Goal: Task Accomplishment & Management: Complete application form

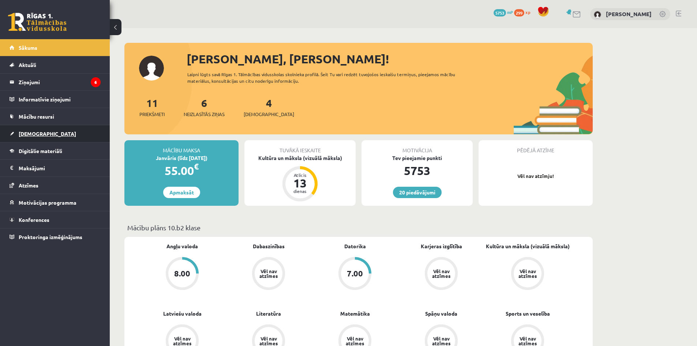
click at [38, 136] on span "[DEMOGRAPHIC_DATA]" at bounding box center [47, 133] width 57 height 7
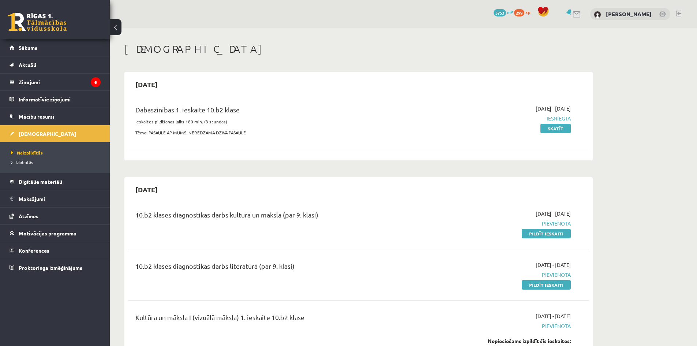
click at [530, 234] on link "Pildīt ieskaiti" at bounding box center [545, 234] width 49 height 10
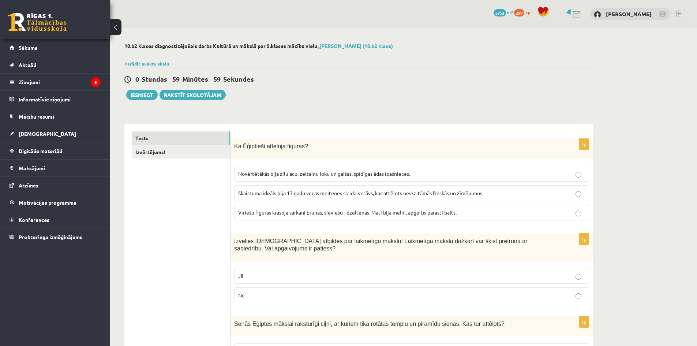
scroll to position [37, 0]
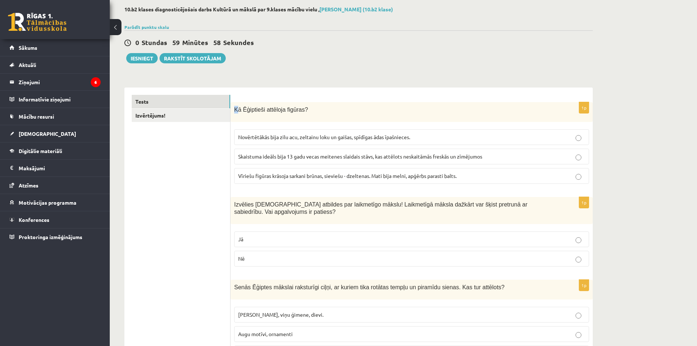
click at [235, 106] on span "Kā Ēģiptieši attēloja figūras?" at bounding box center [271, 109] width 74 height 6
click at [249, 103] on div "Kā Ēģiptieši attēloja figūras?" at bounding box center [411, 112] width 362 height 20
click at [207, 115] on link "Izvērtējums!" at bounding box center [181, 116] width 98 height 14
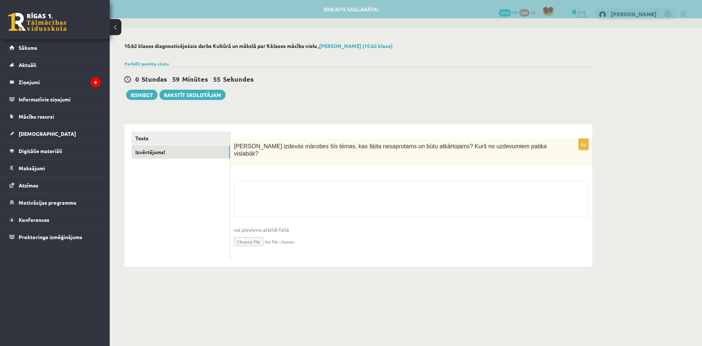
click at [203, 128] on div "Tests Izvērtējums!" at bounding box center [177, 195] width 106 height 143
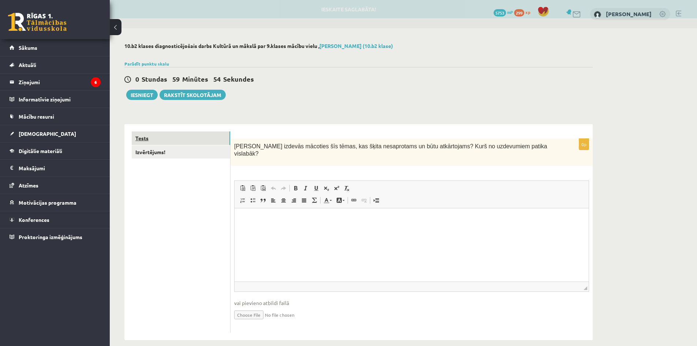
click at [208, 142] on link "Tests" at bounding box center [181, 138] width 98 height 14
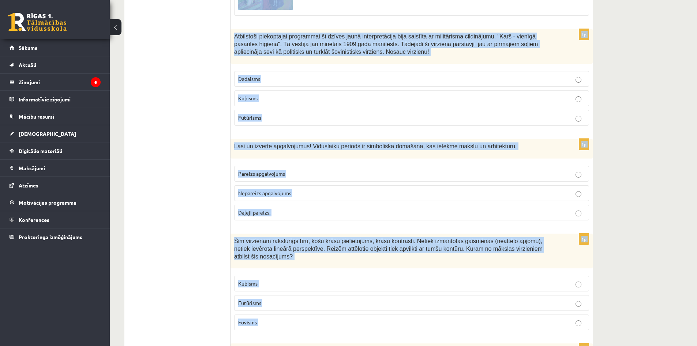
scroll to position [3193, 0]
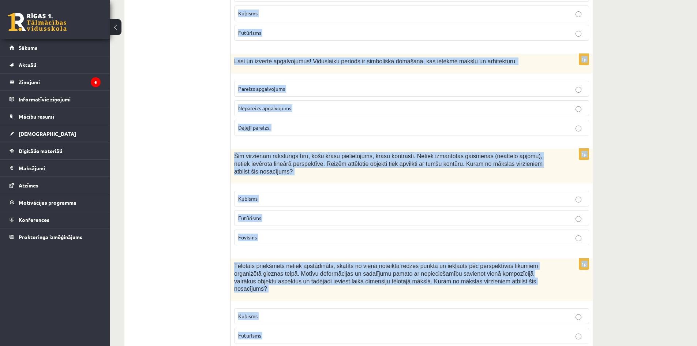
drag, startPoint x: 235, startPoint y: 146, endPoint x: 321, endPoint y: 304, distance: 179.7
copy form "Lo Ipsumdolo sitametc adipisc? Elitseddoeiu temp inci utl, etdolore magn al eni…"
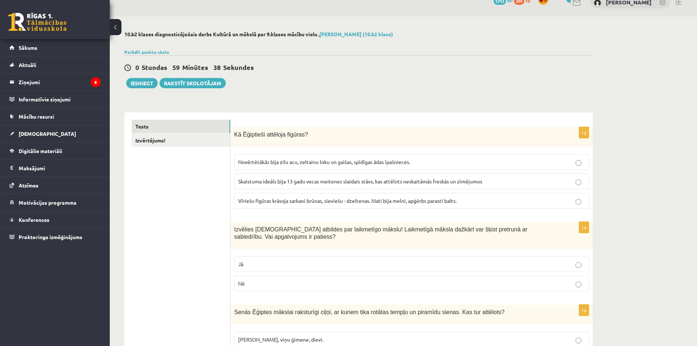
scroll to position [0, 0]
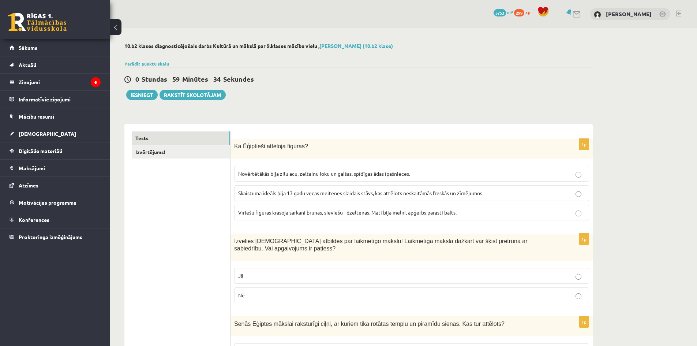
drag, startPoint x: 196, startPoint y: 197, endPoint x: 222, endPoint y: 194, distance: 25.8
click at [283, 209] on span "Vīriešu figūras krāsoja sarkani brūnas, sieviešu - dzeltenas. Mati bija melni, …" at bounding box center [347, 212] width 218 height 7
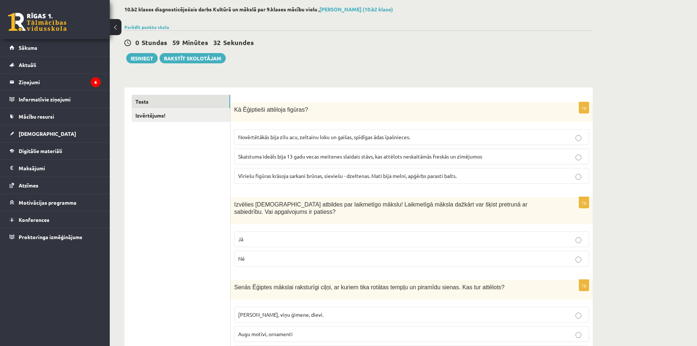
scroll to position [73, 0]
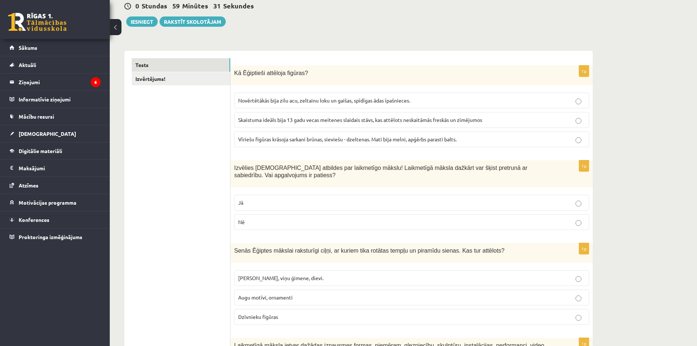
click at [254, 200] on p "Jā" at bounding box center [411, 203] width 347 height 8
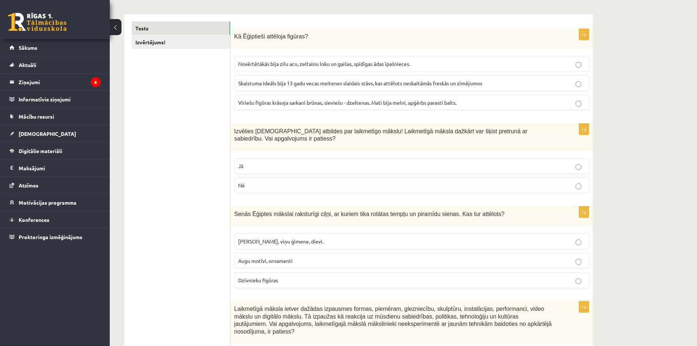
scroll to position [146, 0]
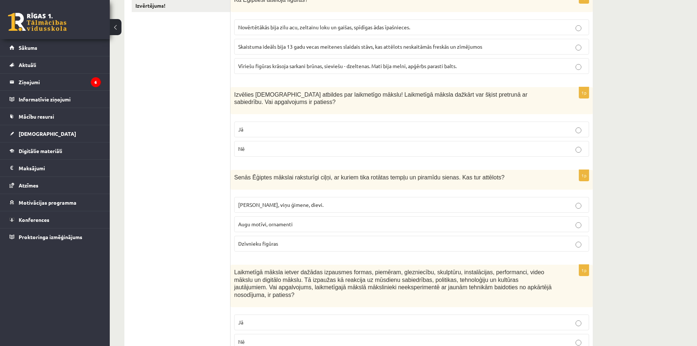
click at [257, 205] on span "[PERSON_NAME], viņu ģimene, dievi." at bounding box center [280, 204] width 85 height 7
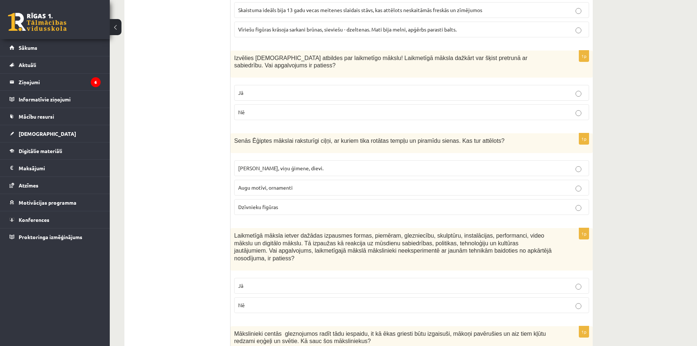
scroll to position [256, 0]
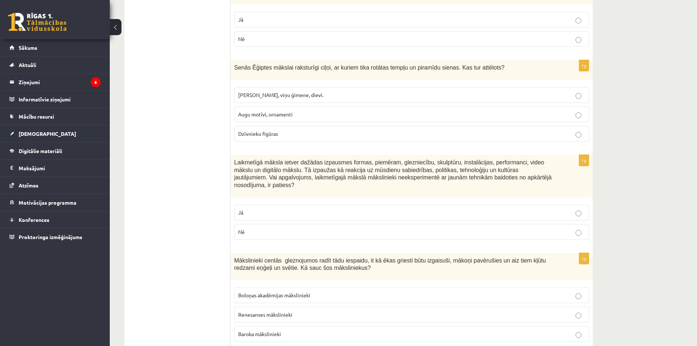
click at [250, 228] on p "Nē" at bounding box center [411, 232] width 347 height 8
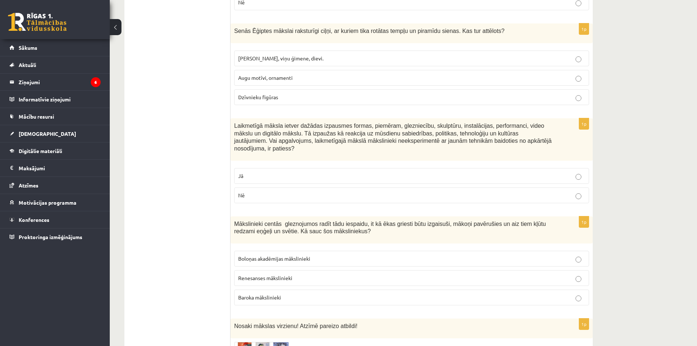
click at [275, 289] on label "Baroka mākslinieki" at bounding box center [411, 297] width 355 height 16
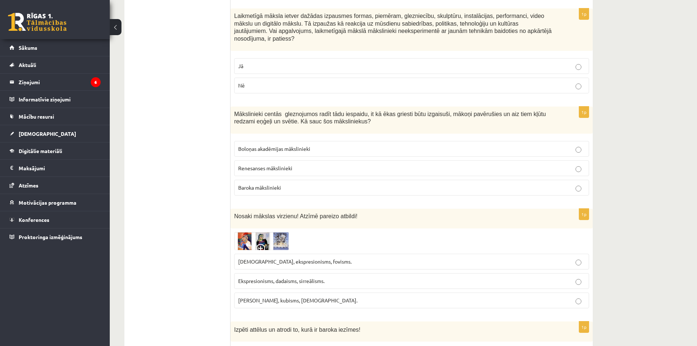
click at [253, 277] on span "Ekspresionisms, dadaisms, sirreālisms." at bounding box center [281, 280] width 86 height 7
click at [237, 234] on img at bounding box center [261, 241] width 55 height 18
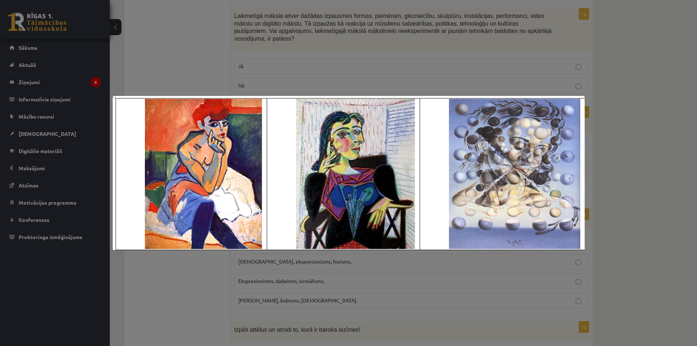
click at [191, 253] on div at bounding box center [348, 173] width 697 height 346
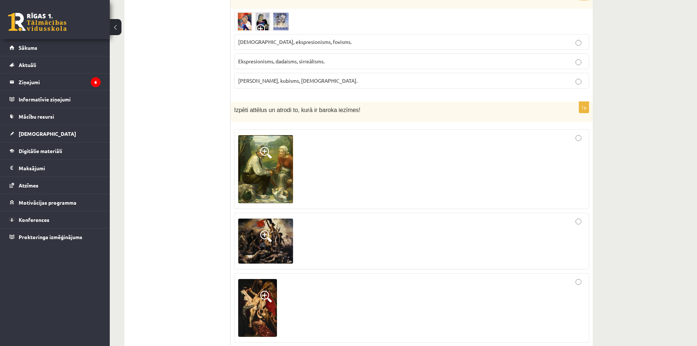
scroll to position [658, 0]
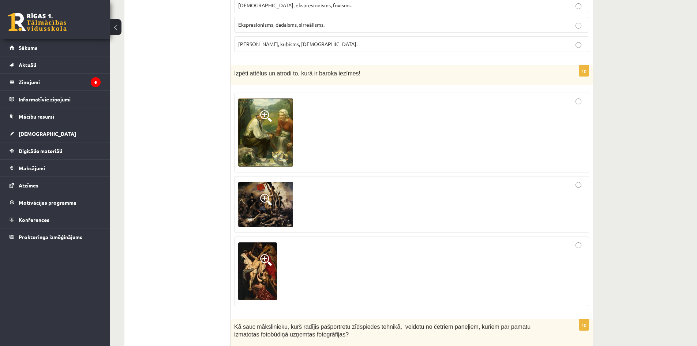
click at [449, 268] on div at bounding box center [411, 270] width 347 height 61
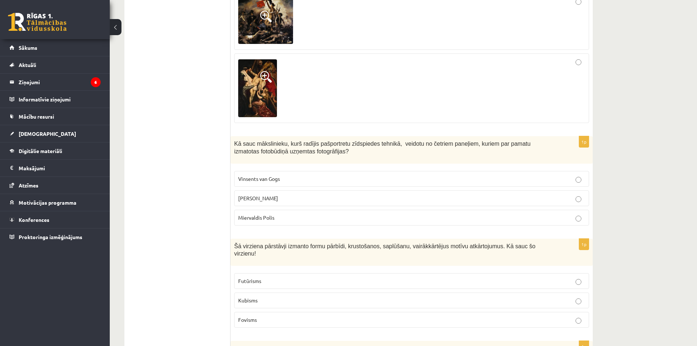
scroll to position [878, 0]
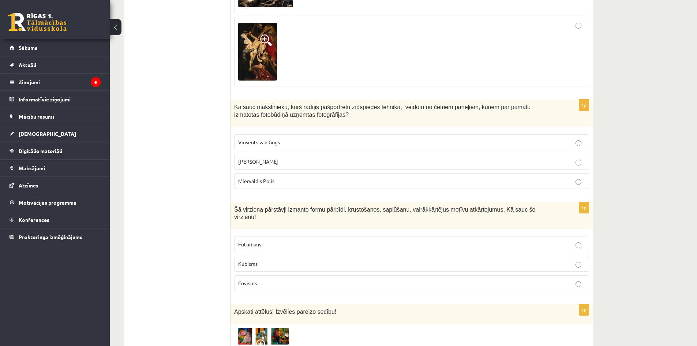
click at [257, 158] on span "[PERSON_NAME]" at bounding box center [258, 161] width 40 height 7
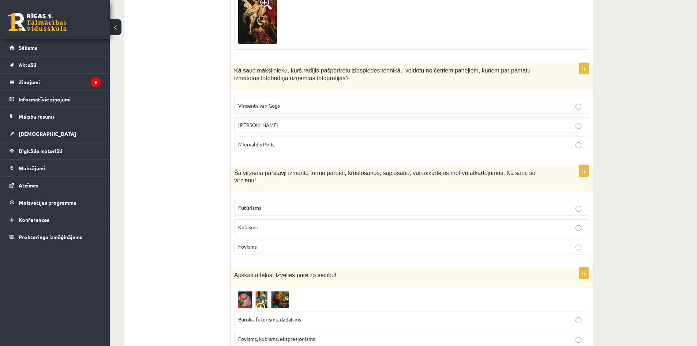
scroll to position [951, 0]
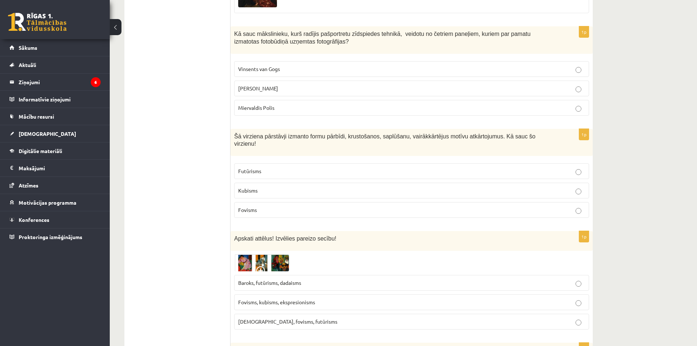
click at [249, 186] on p "Kubisms" at bounding box center [411, 190] width 347 height 8
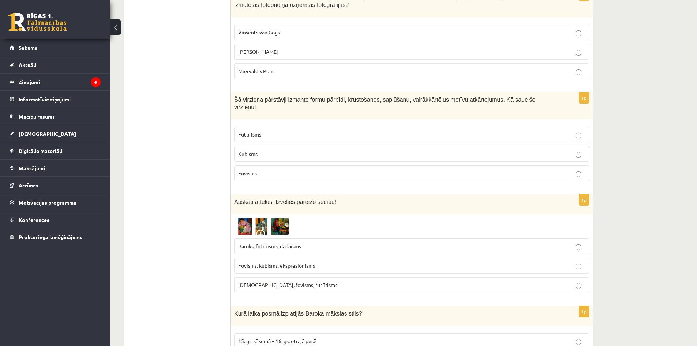
click at [255, 281] on span "[DEMOGRAPHIC_DATA], fovisms, futūrisms" at bounding box center [287, 284] width 99 height 7
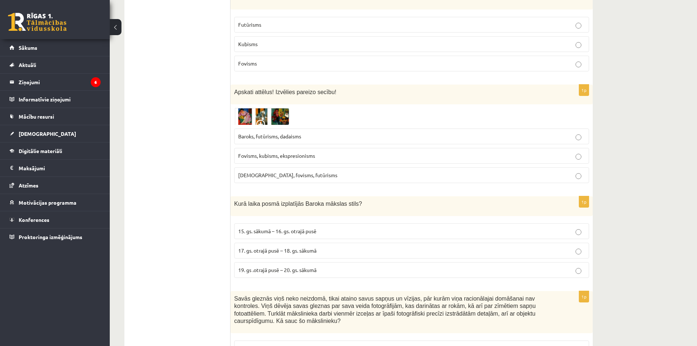
scroll to position [1134, 0]
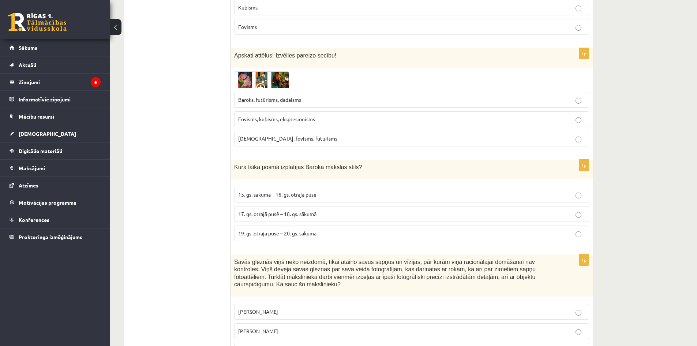
click at [265, 210] on span "17. gs. otrajā pusē – 18. gs. sākumā" at bounding box center [277, 213] width 78 height 7
click at [267, 229] on p "19. gs .otrajā pusē – 20. gs. sākumā" at bounding box center [411, 233] width 347 height 8
drag, startPoint x: 280, startPoint y: 196, endPoint x: 281, endPoint y: 211, distance: 15.0
click at [280, 210] on span "17. gs. otrajā pusē – 18. gs. sākumā" at bounding box center [277, 213] width 78 height 7
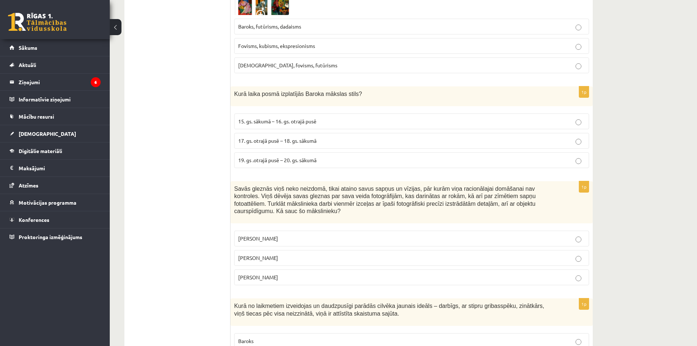
click at [264, 254] on span "[PERSON_NAME]" at bounding box center [258, 257] width 40 height 7
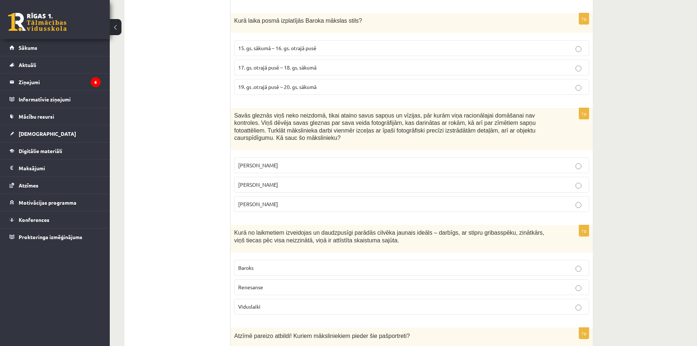
scroll to position [1316, 0]
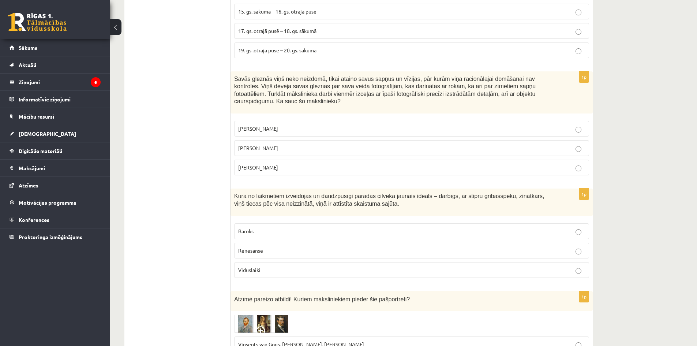
click at [250, 242] on label "Renesanse" at bounding box center [411, 250] width 355 height 16
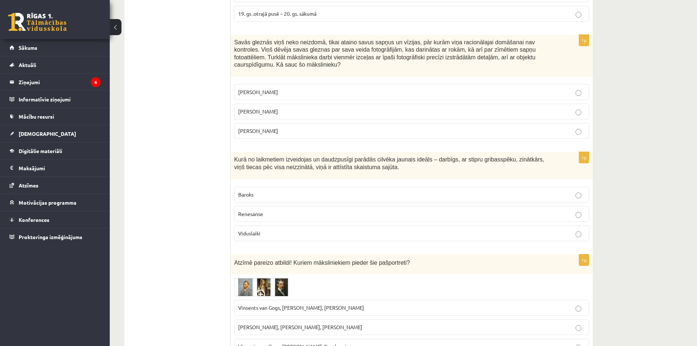
scroll to position [1389, 0]
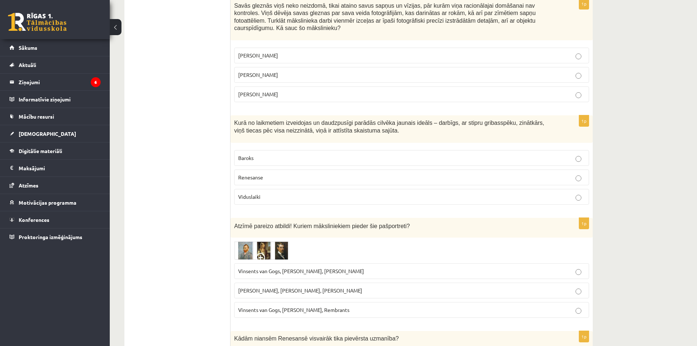
click at [281, 306] on span "Vinsents van Gogs, [PERSON_NAME], Rembrants" at bounding box center [293, 309] width 111 height 7
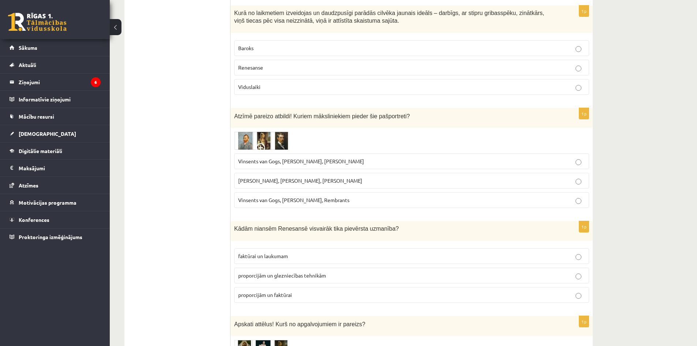
click at [283, 271] on p "proporcijām un glezniecības tehnikām" at bounding box center [411, 275] width 347 height 8
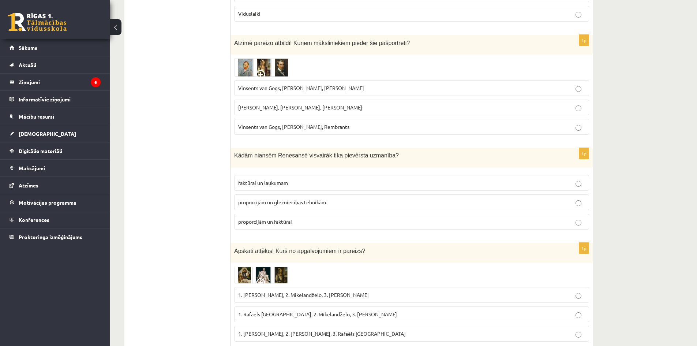
scroll to position [1609, 0]
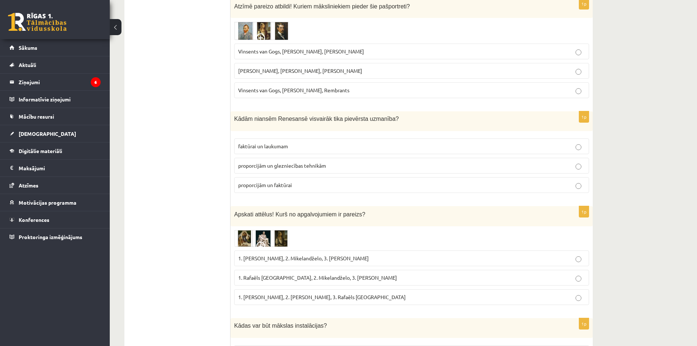
click at [265, 274] on p "1. Rafaēls [GEOGRAPHIC_DATA], 2. Mikelandželo, 3. [PERSON_NAME]" at bounding box center [411, 278] width 347 height 8
click at [245, 230] on img at bounding box center [261, 238] width 55 height 17
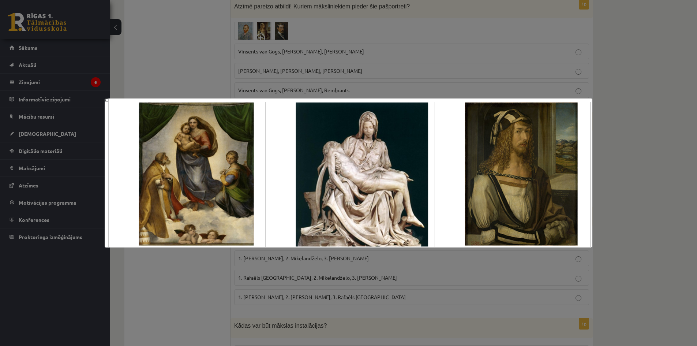
click at [173, 272] on div at bounding box center [348, 173] width 697 height 346
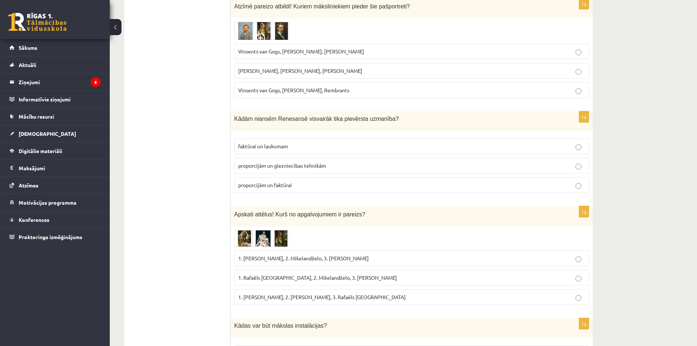
click at [276, 230] on img at bounding box center [261, 238] width 55 height 17
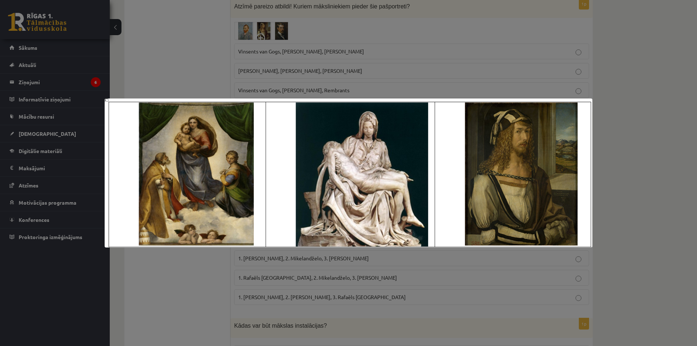
click at [205, 257] on div at bounding box center [348, 173] width 697 height 346
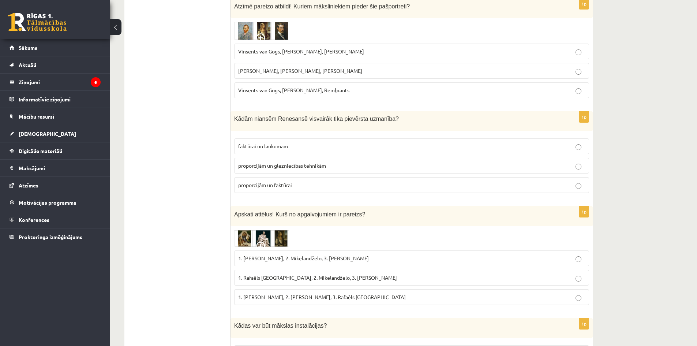
click at [251, 230] on img at bounding box center [261, 238] width 55 height 17
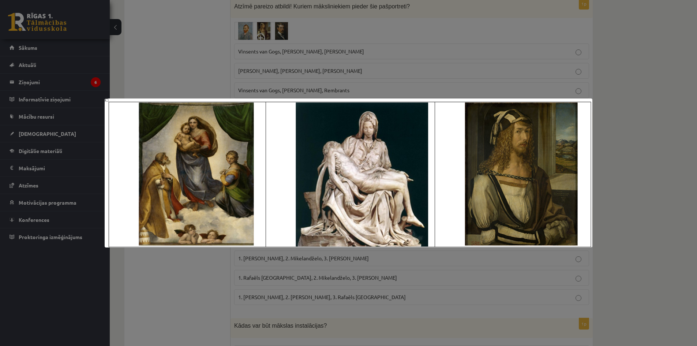
drag, startPoint x: 219, startPoint y: 258, endPoint x: 197, endPoint y: 63, distance: 196.5
click at [219, 257] on div at bounding box center [348, 173] width 697 height 346
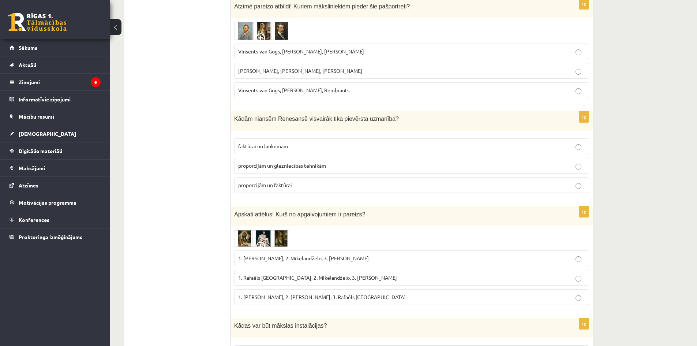
click at [278, 230] on img at bounding box center [261, 238] width 55 height 17
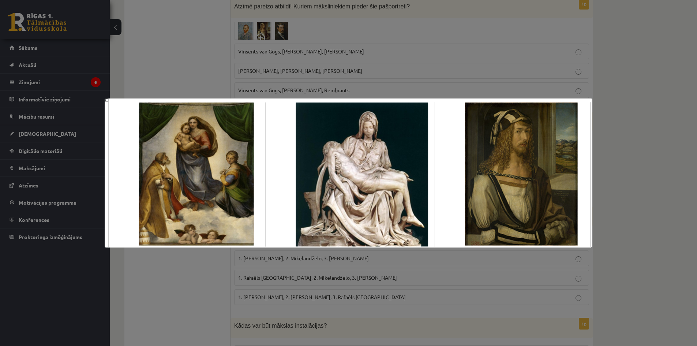
click at [194, 257] on div at bounding box center [348, 173] width 697 height 346
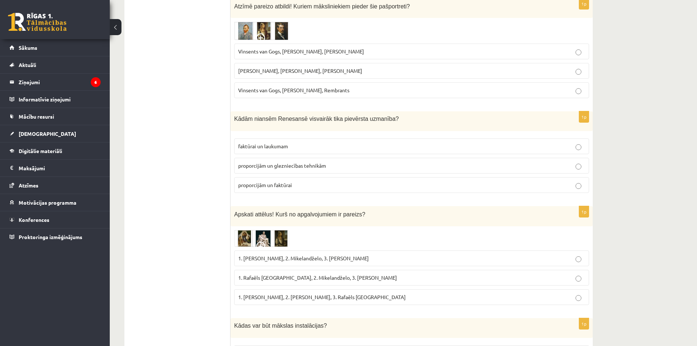
click at [252, 293] on span "1. [PERSON_NAME], 2. [PERSON_NAME], 3. Rafaēls [GEOGRAPHIC_DATA]" at bounding box center [321, 296] width 167 height 7
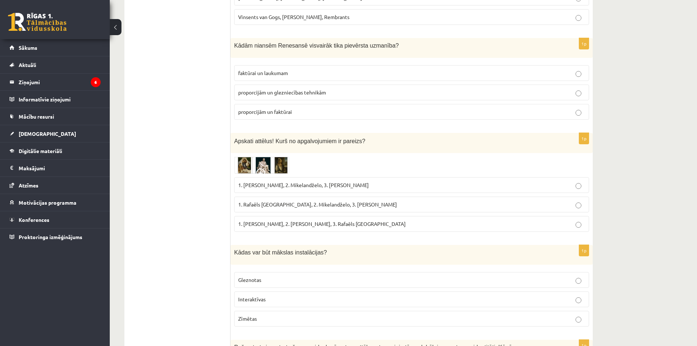
scroll to position [1755, 0]
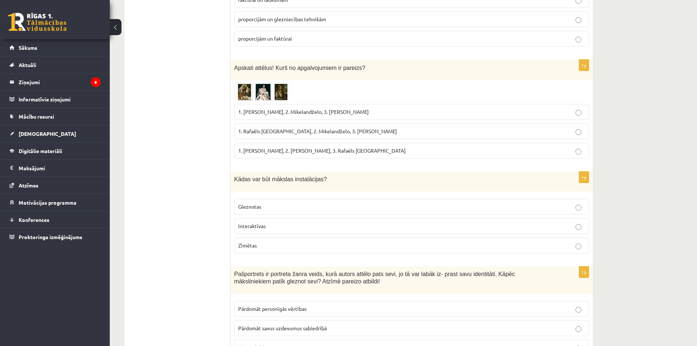
click at [256, 222] on span "Interaktīvas" at bounding box center [251, 225] width 27 height 7
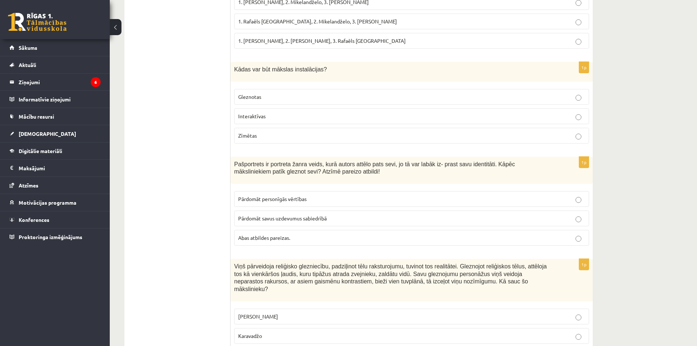
drag, startPoint x: 270, startPoint y: 220, endPoint x: 263, endPoint y: 220, distance: 7.3
click at [270, 230] on label "Abas atbildes pareizas." at bounding box center [411, 238] width 355 height 16
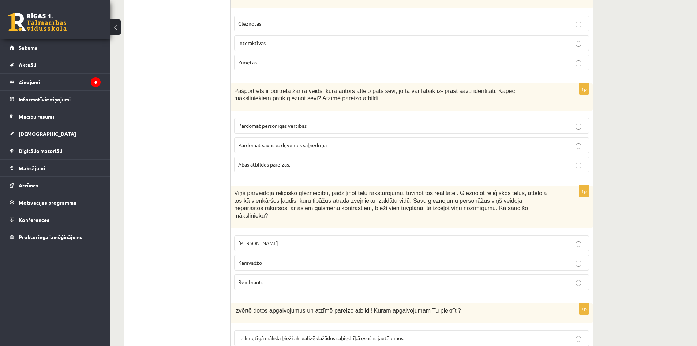
scroll to position [1975, 0]
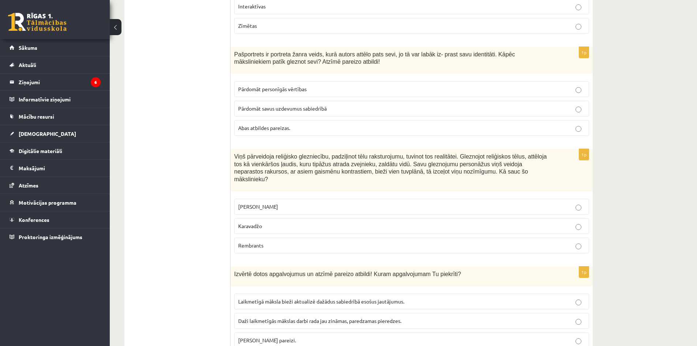
click at [270, 222] on p "Karavadžo" at bounding box center [411, 226] width 347 height 8
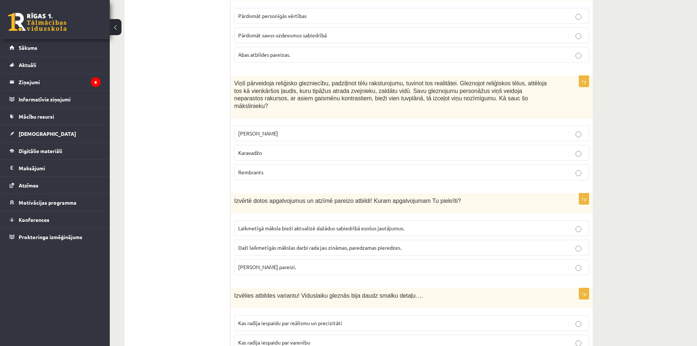
click at [264, 259] on label "[PERSON_NAME] pareizi." at bounding box center [411, 267] width 355 height 16
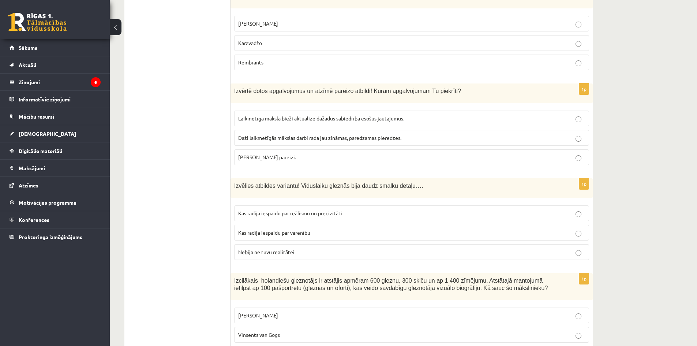
click at [265, 229] on span "Kas radīja iespaidu par varenību" at bounding box center [274, 232] width 72 height 7
click at [268, 210] on span "Kas radīja iespaidu par reālismu un precizitāti" at bounding box center [290, 213] width 104 height 7
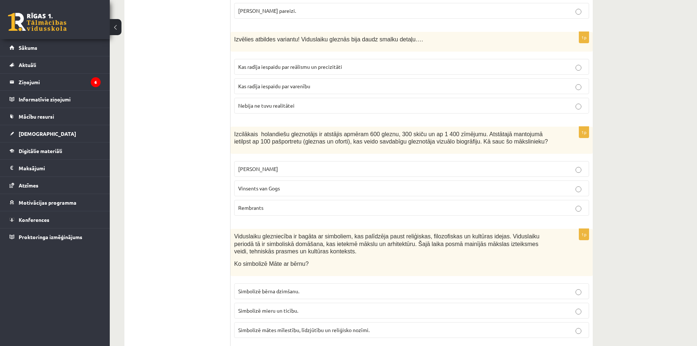
scroll to position [2230, 0]
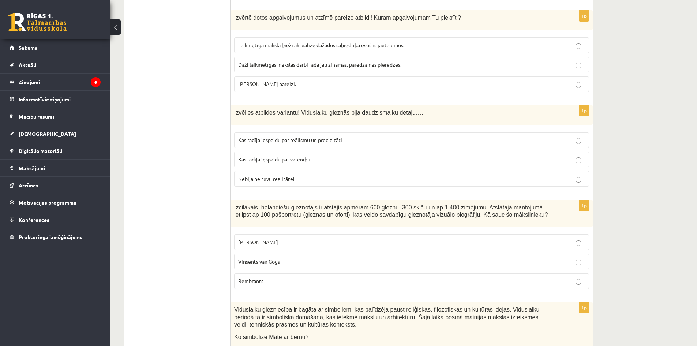
click at [252, 277] on span "Rembrants" at bounding box center [250, 280] width 25 height 7
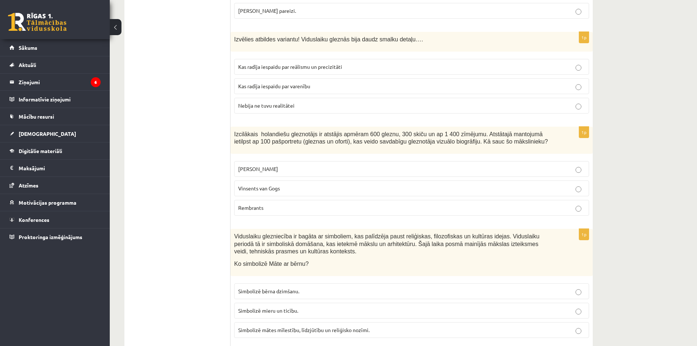
scroll to position [2377, 0]
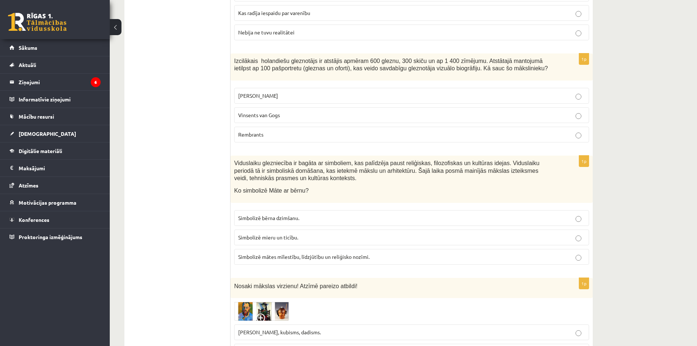
click at [267, 249] on label "Simbolizē mātes mīlestību, līdzjūtību un reliģisko nozīmi." at bounding box center [411, 257] width 355 height 16
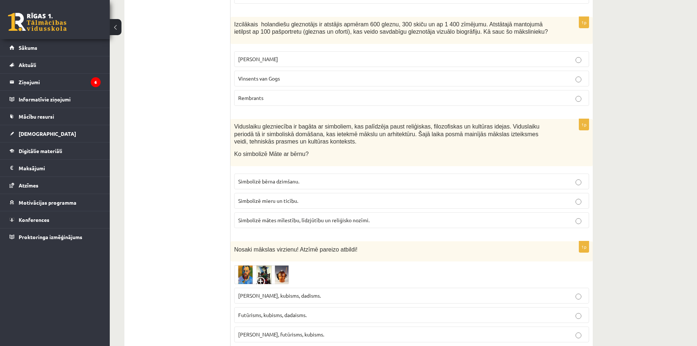
scroll to position [2450, 0]
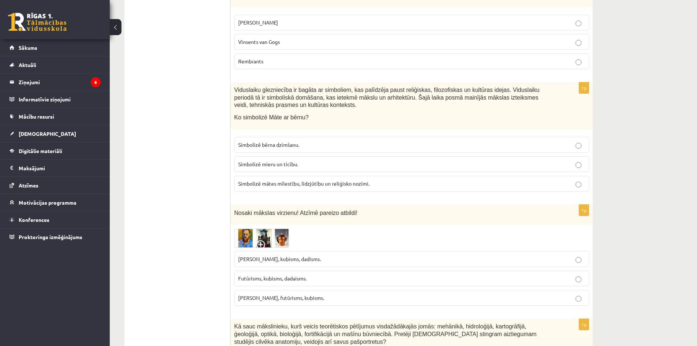
click at [262, 275] on span "Futūrisms, kubisms, dadaisms." at bounding box center [272, 278] width 68 height 7
click at [254, 255] on p "[PERSON_NAME], kubisms, dadisms." at bounding box center [411, 259] width 347 height 8
click at [268, 290] on label "[PERSON_NAME], futūrisms, kubisms." at bounding box center [411, 298] width 355 height 16
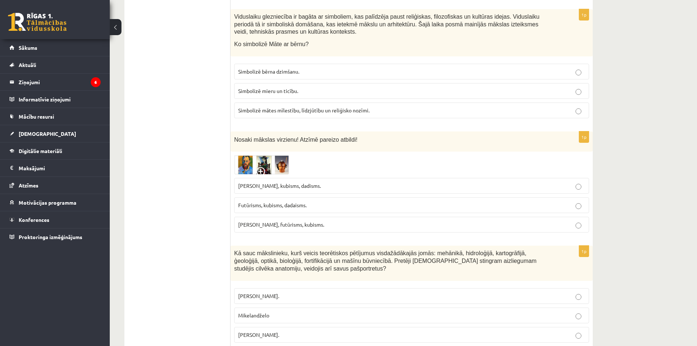
scroll to position [2560, 0]
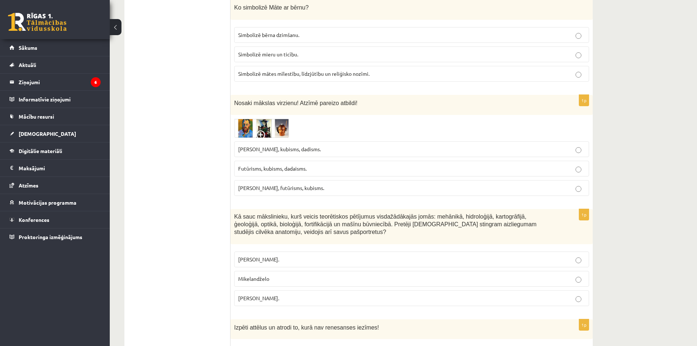
click at [263, 290] on label "[PERSON_NAME]." at bounding box center [411, 298] width 355 height 16
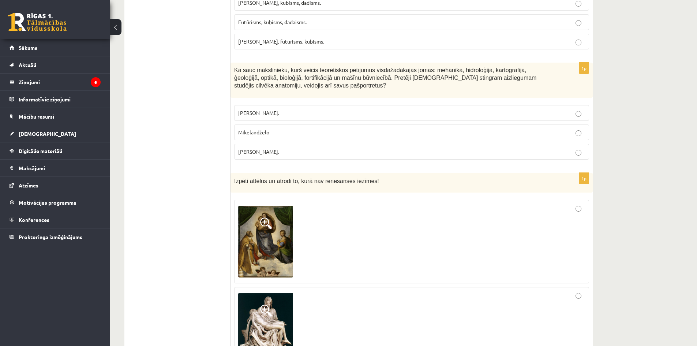
scroll to position [2779, 0]
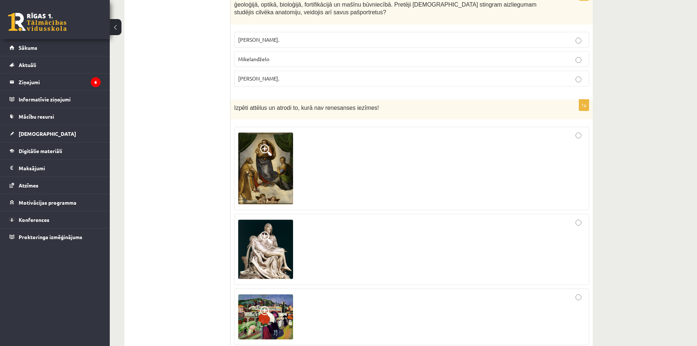
click at [523, 131] on div at bounding box center [411, 168] width 347 height 75
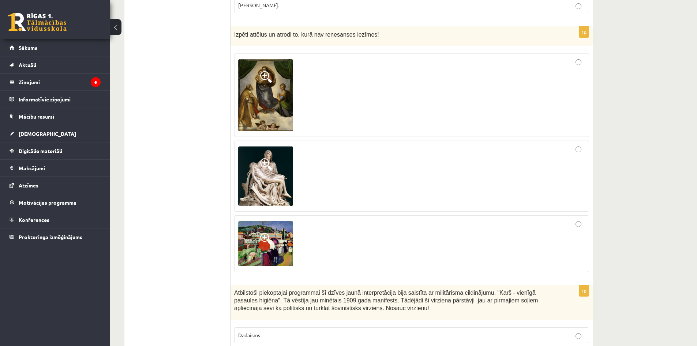
scroll to position [2962, 0]
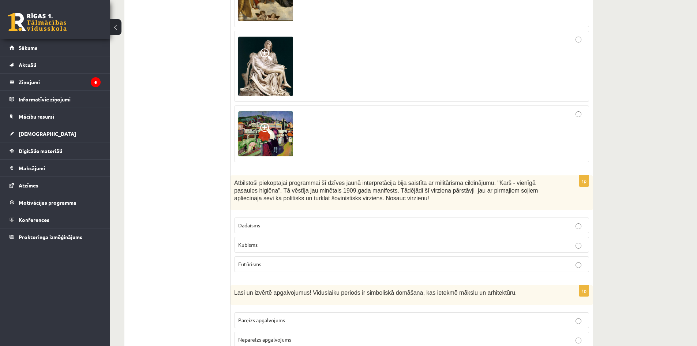
click at [257, 260] on span "Futūrisms" at bounding box center [249, 263] width 23 height 7
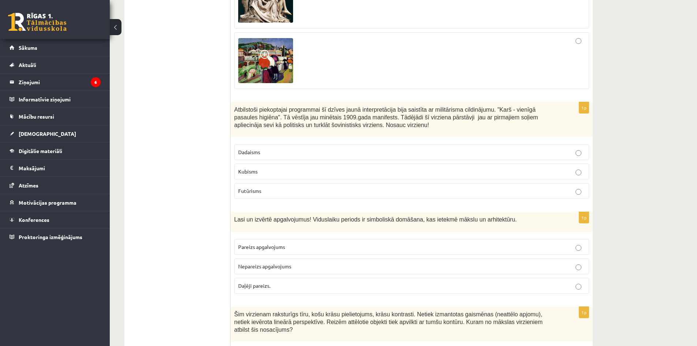
scroll to position [3071, 0]
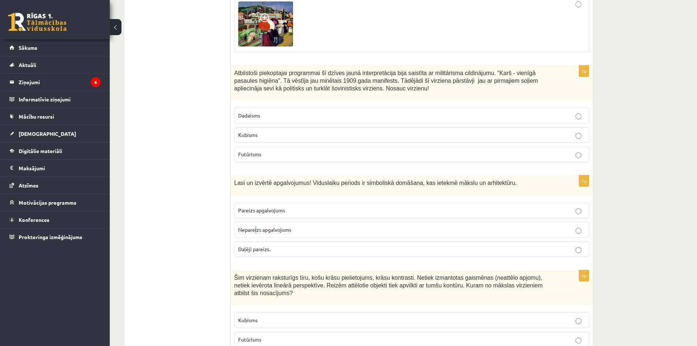
click at [255, 226] on p "Nepareizs apgalvojums" at bounding box center [411, 230] width 347 height 8
click at [251, 207] on span "Pareizs apgalvojums" at bounding box center [261, 210] width 47 height 7
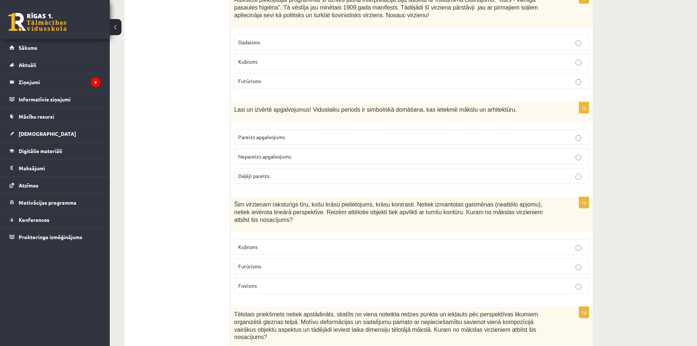
click at [270, 282] on p "Fovisms" at bounding box center [411, 286] width 347 height 8
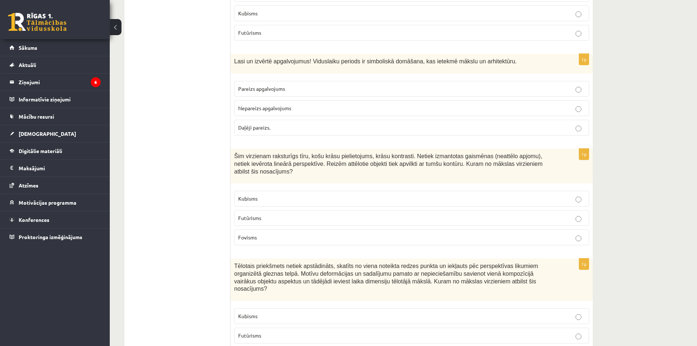
click at [248, 312] on span "Kubisms" at bounding box center [247, 315] width 19 height 7
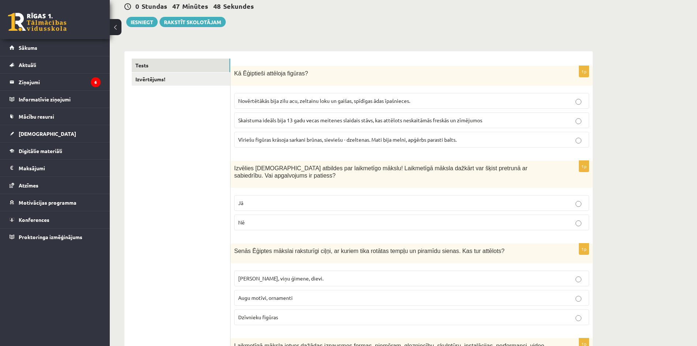
scroll to position [35, 0]
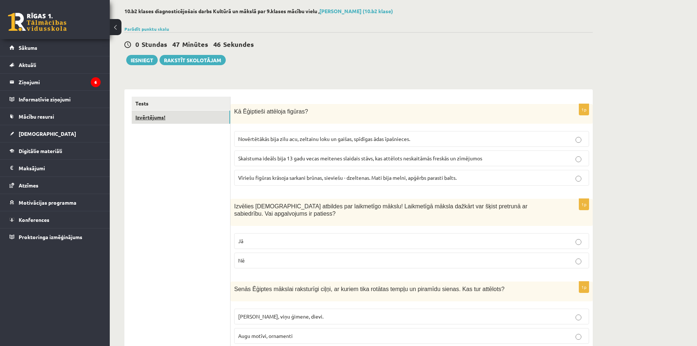
click at [156, 120] on link "Izvērtējums!" at bounding box center [181, 117] width 98 height 14
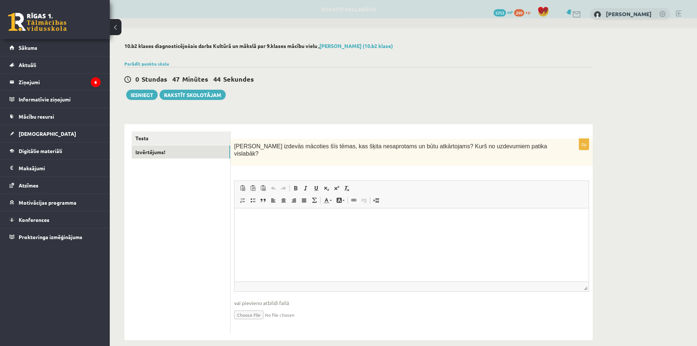
scroll to position [0, 0]
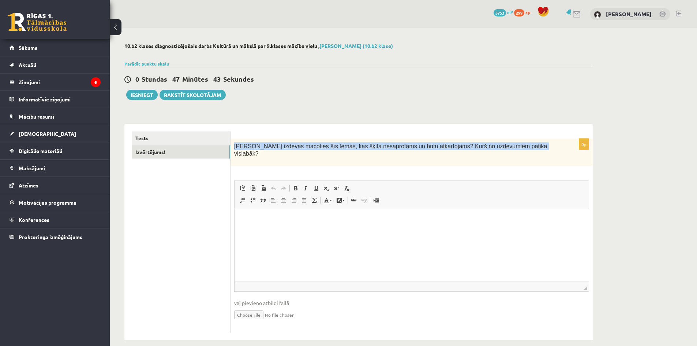
drag, startPoint x: 231, startPoint y: 146, endPoint x: 542, endPoint y: 147, distance: 310.4
click at [542, 147] on div "[PERSON_NAME] izdevās mācoties šīs tēmas, kas šķita nesaprotams un būtu atkārto…" at bounding box center [411, 152] width 362 height 27
copy span "[PERSON_NAME] izdevās mācoties šīs tēmas, kas šķita nesaprotams un būtu atkārto…"
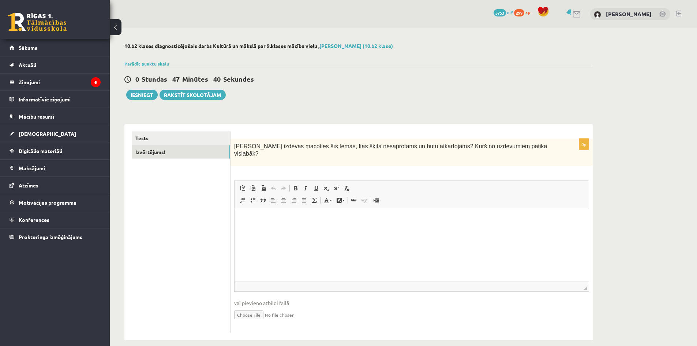
click at [292, 160] on div "0p Kas izdevās mācoties šīs tēmas, kas šķita nesaprotams un būtu atkārtojams? K…" at bounding box center [411, 236] width 362 height 194
click at [283, 229] on html at bounding box center [411, 219] width 354 height 22
paste body "Editor, wiswyg-editor-user-answer-47024944982440"
drag, startPoint x: 337, startPoint y: 242, endPoint x: 307, endPoint y: 241, distance: 30.0
click at [307, 241] on p "**********" at bounding box center [411, 241] width 339 height 53
